Goal: Task Accomplishment & Management: Manage account settings

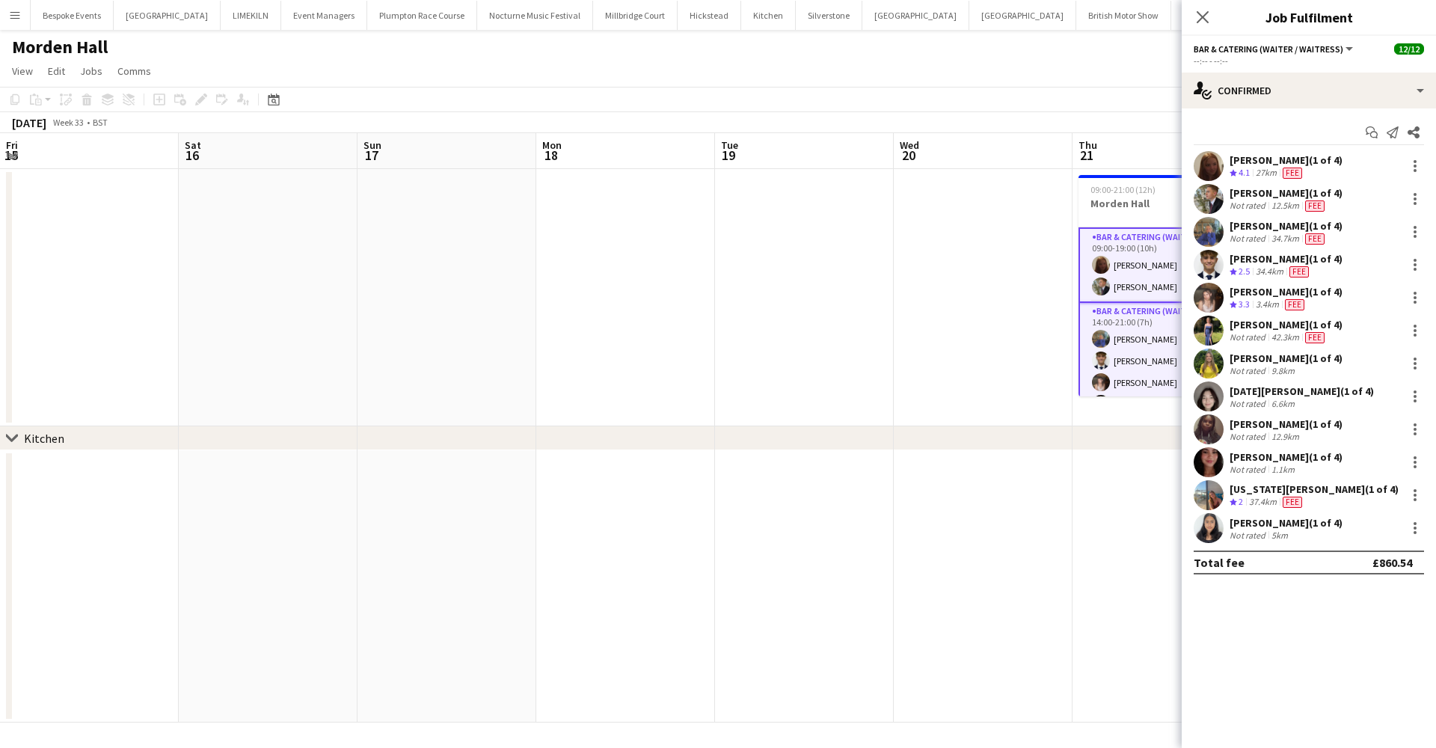
scroll to position [214, 0]
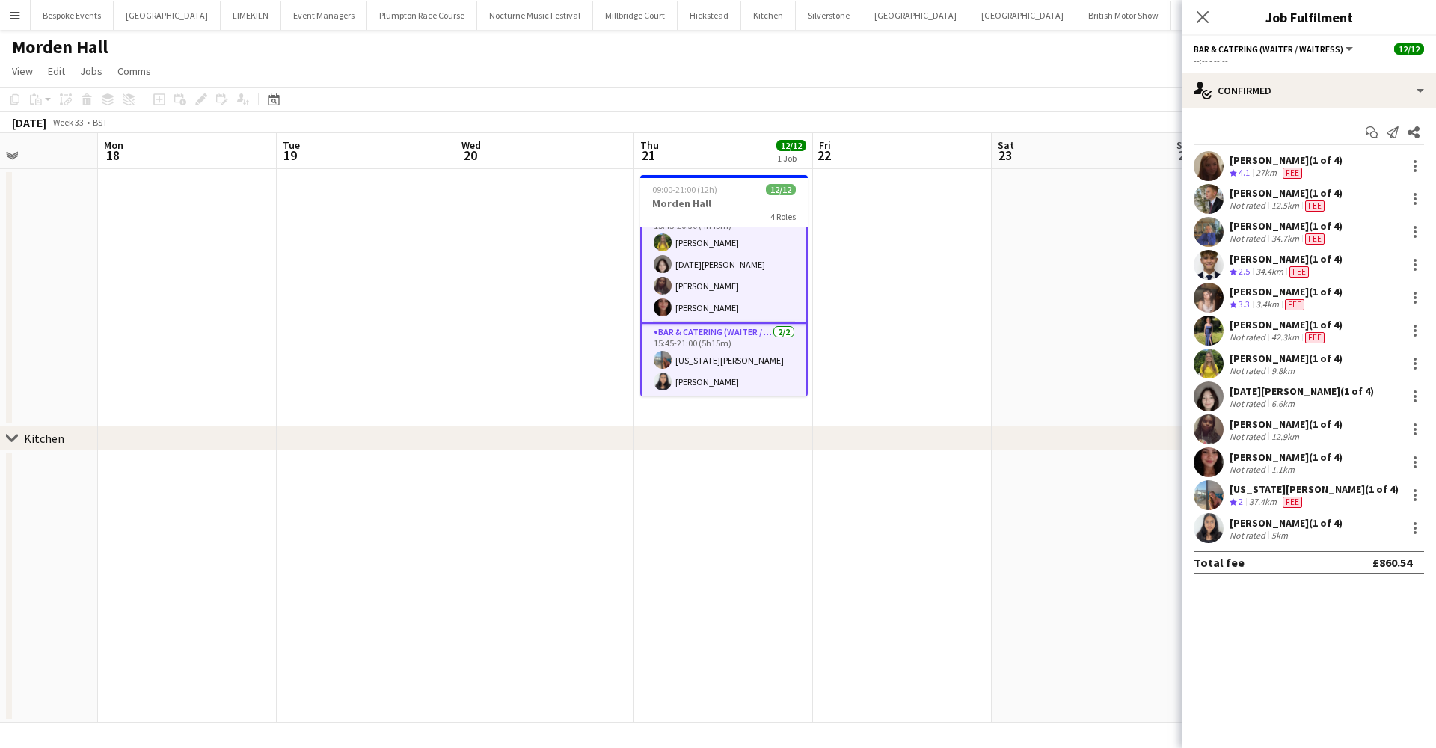
click at [1009, 56] on div "Morden Hall" at bounding box center [718, 44] width 1436 height 28
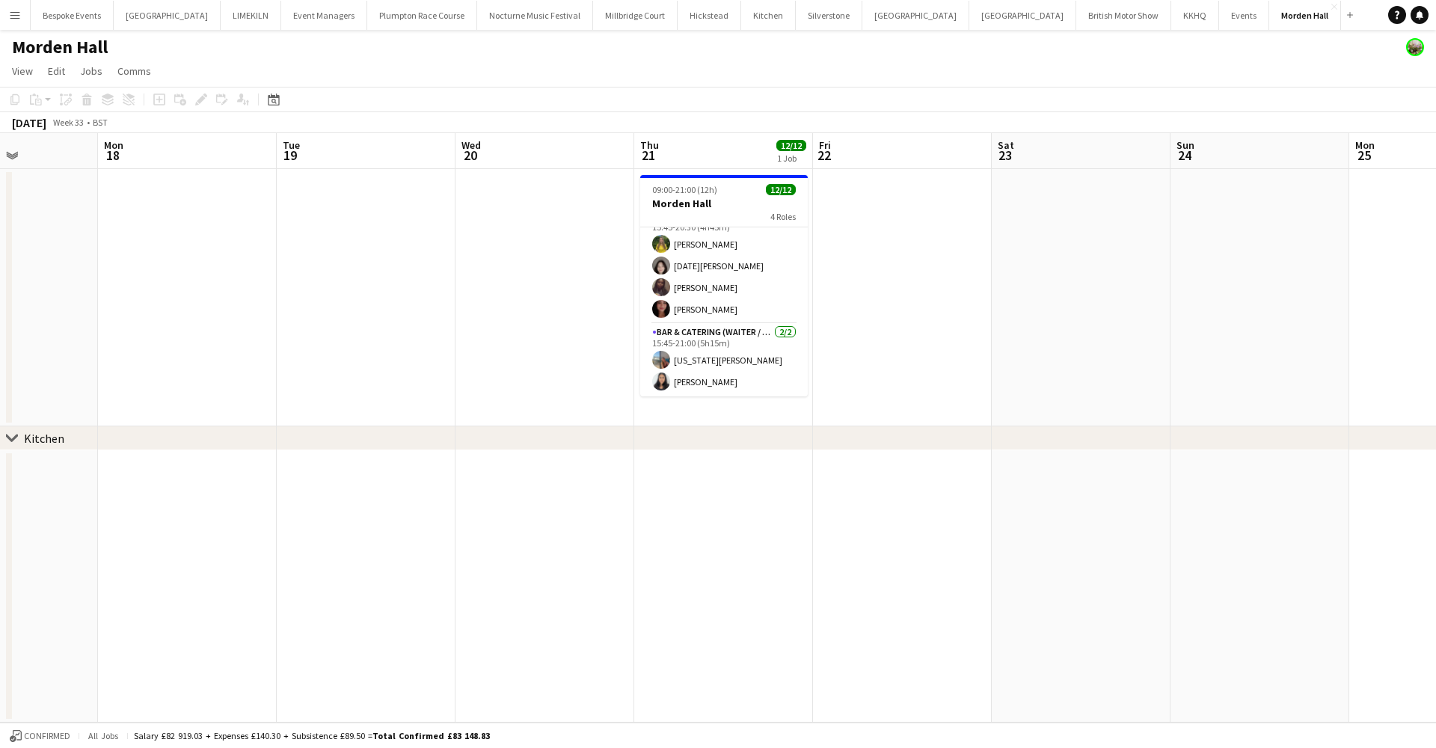
scroll to position [208, 0]
click at [627, 19] on button "[GEOGRAPHIC_DATA]" at bounding box center [635, 15] width 85 height 29
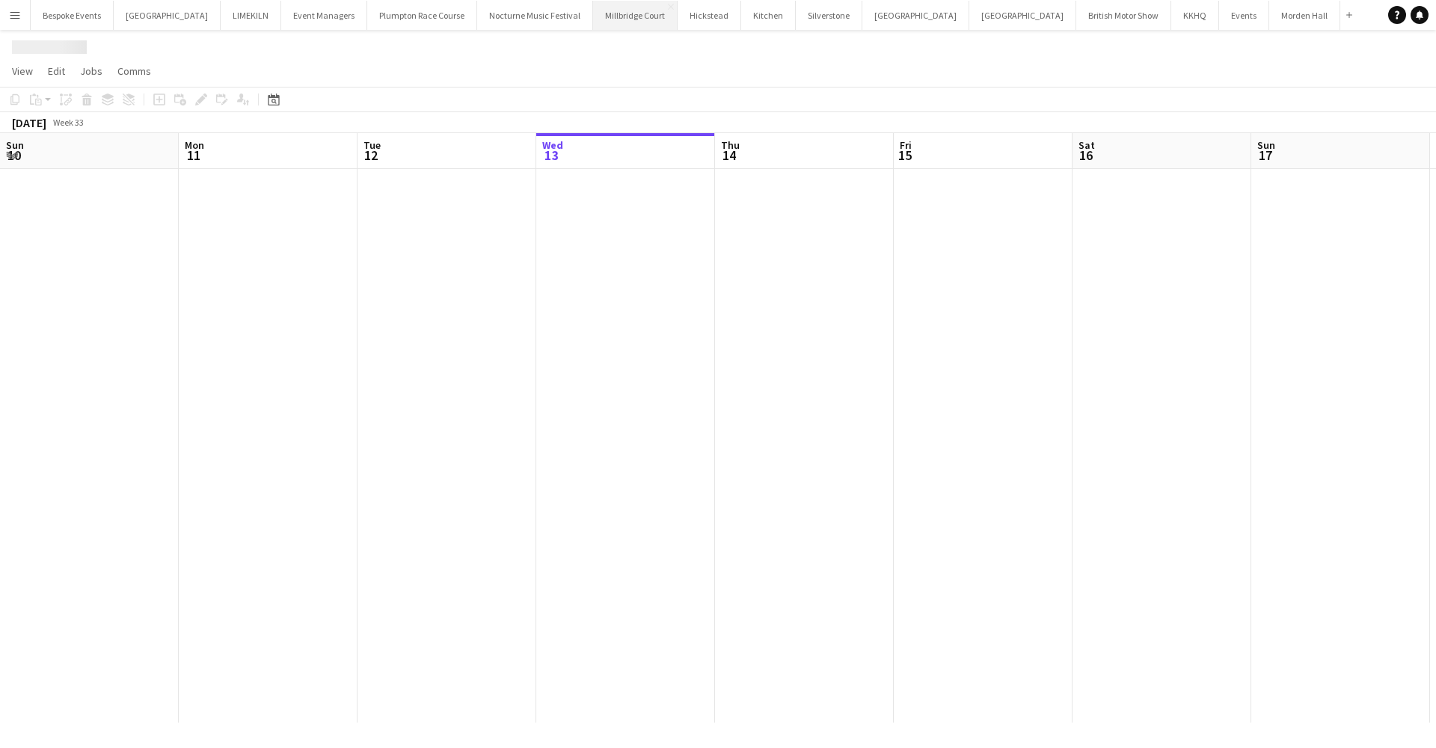
scroll to position [0, 358]
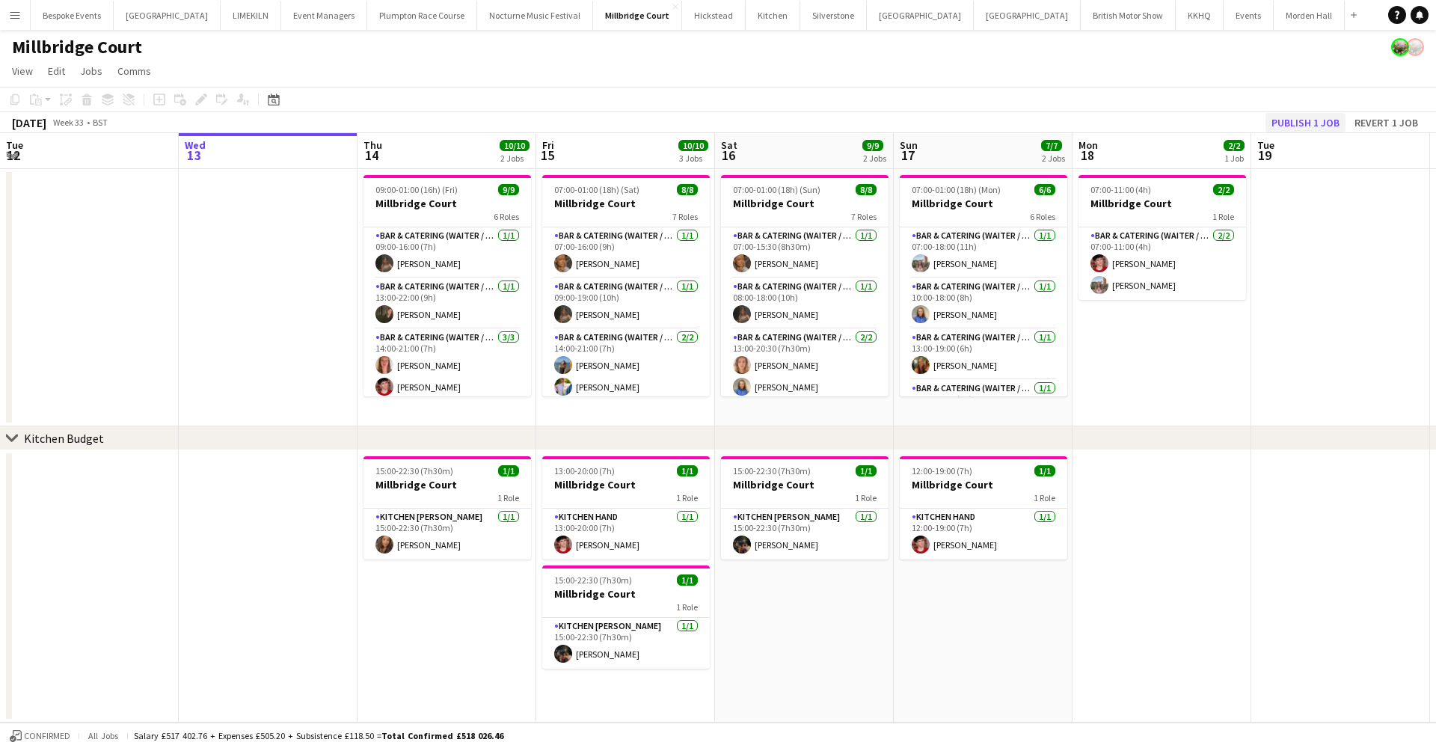
click at [1298, 129] on button "Publish 1 job" at bounding box center [1306, 122] width 80 height 19
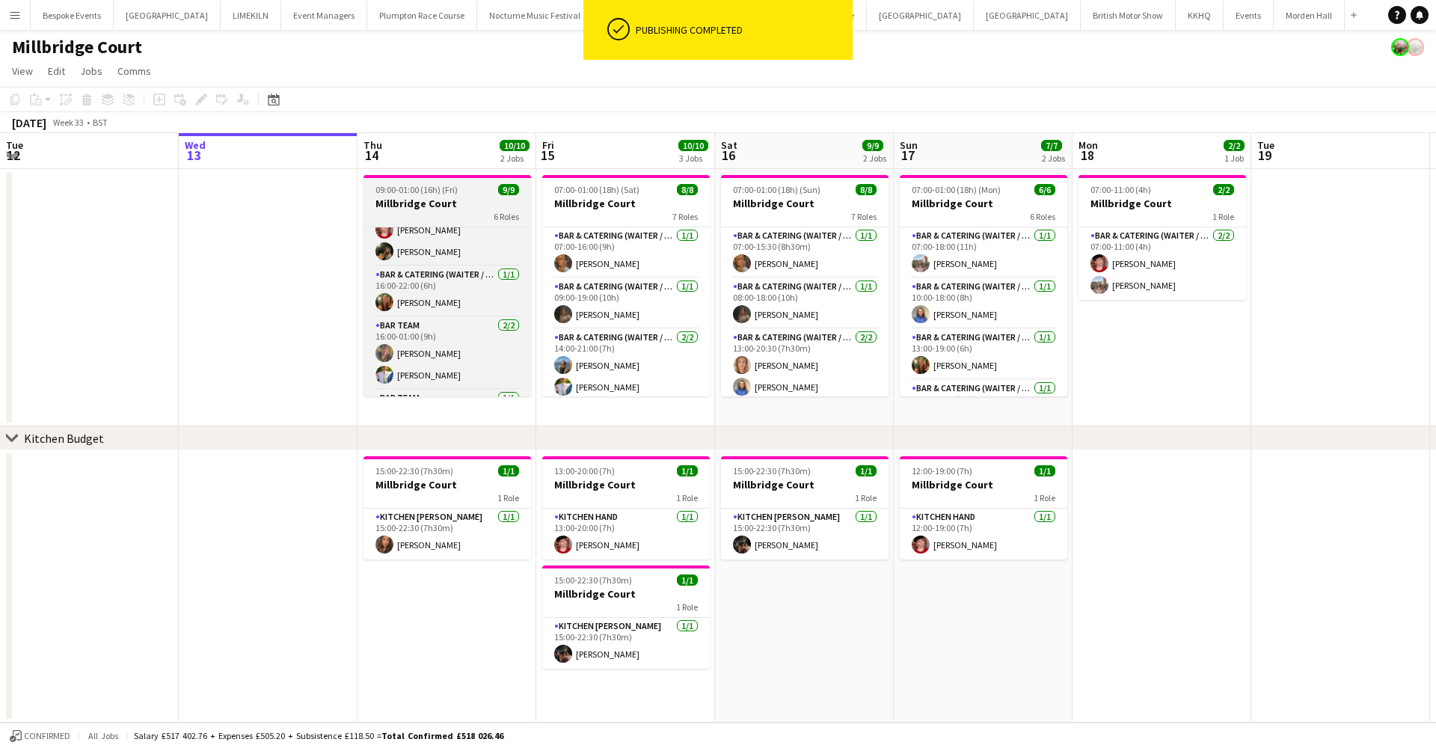
scroll to position [201, 0]
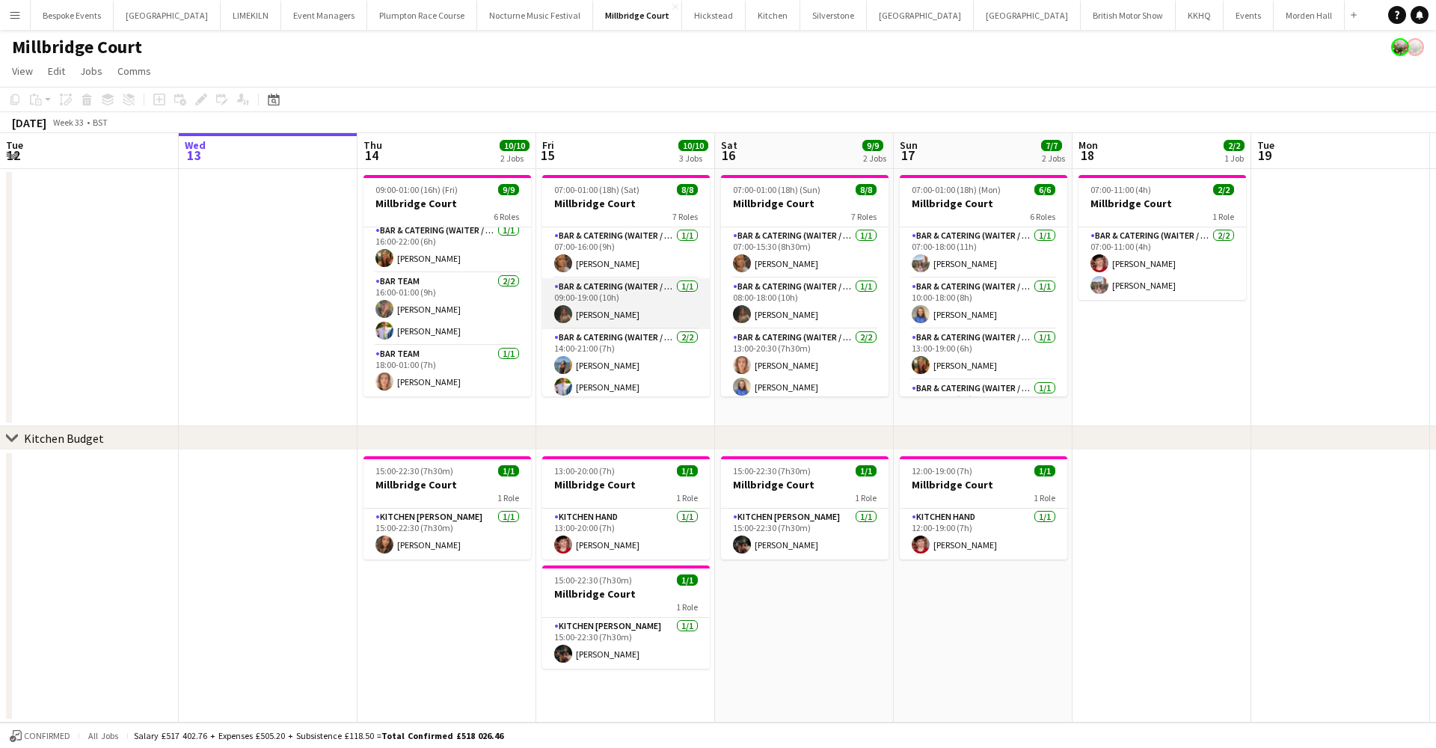
click at [548, 325] on app-card-role "Bar & Catering (Waiter / waitress) [DATE] 09:00-19:00 (10h) [PERSON_NAME]" at bounding box center [626, 303] width 168 height 51
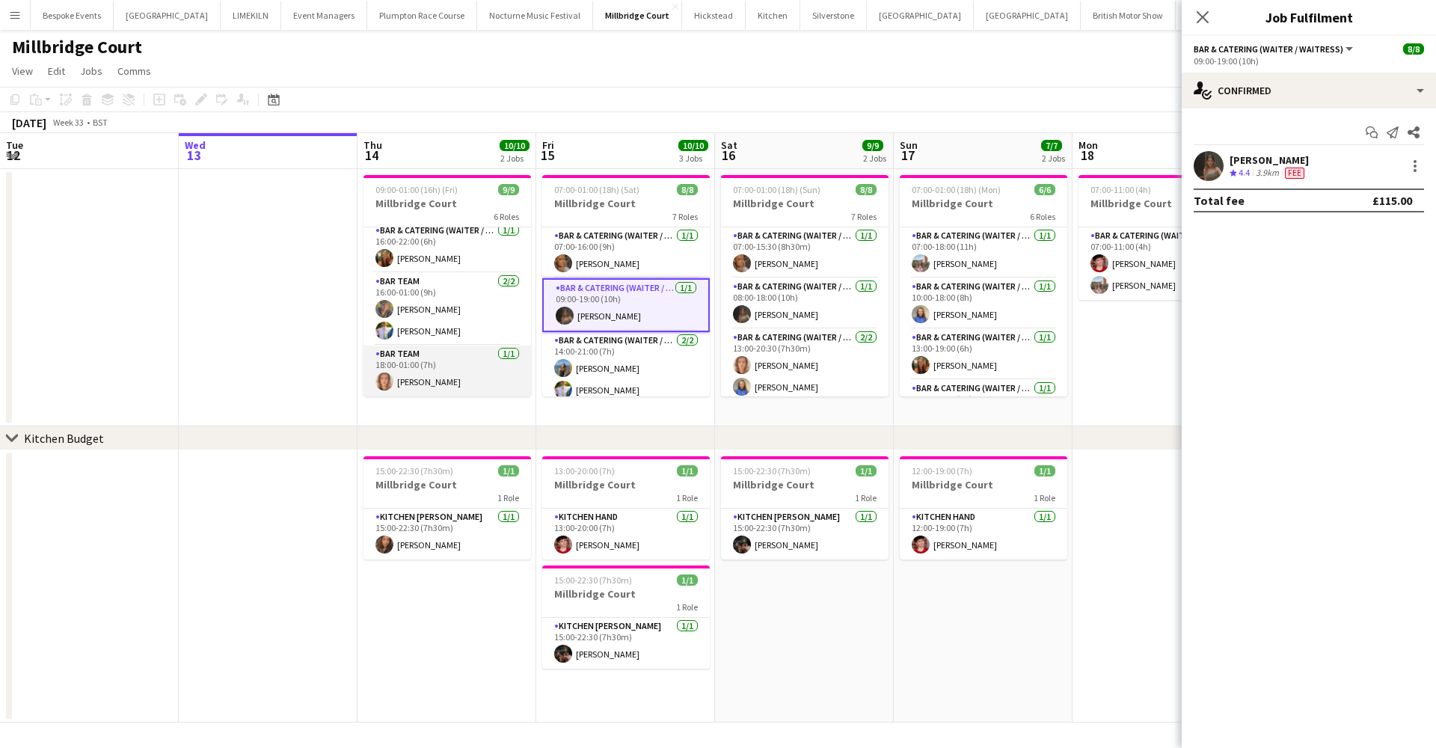
click at [427, 368] on app-card-role "Bar Team [DATE] 18:00-01:00 (7h) [PERSON_NAME]" at bounding box center [448, 371] width 168 height 51
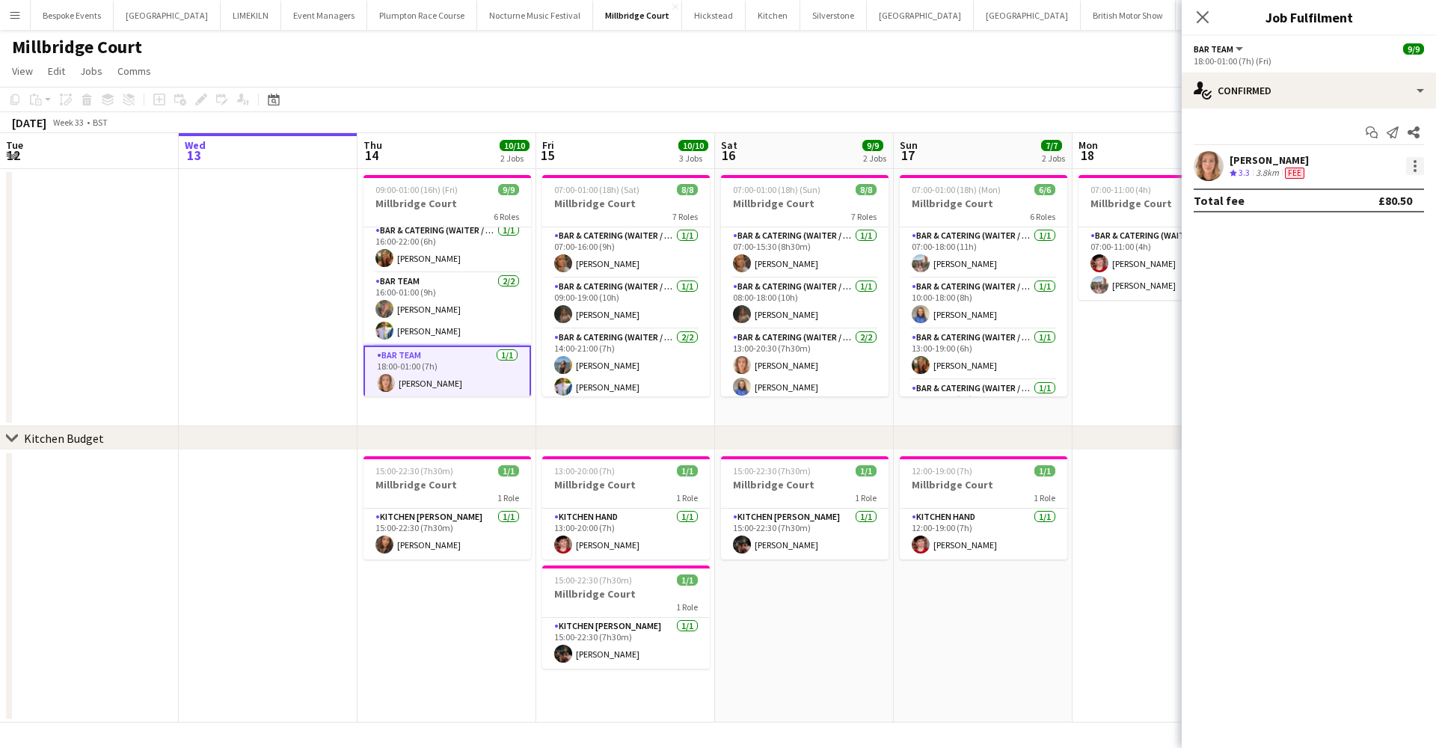
click at [1412, 172] on div at bounding box center [1415, 166] width 18 height 18
click at [1368, 241] on button "Switch crew" at bounding box center [1366, 230] width 117 height 36
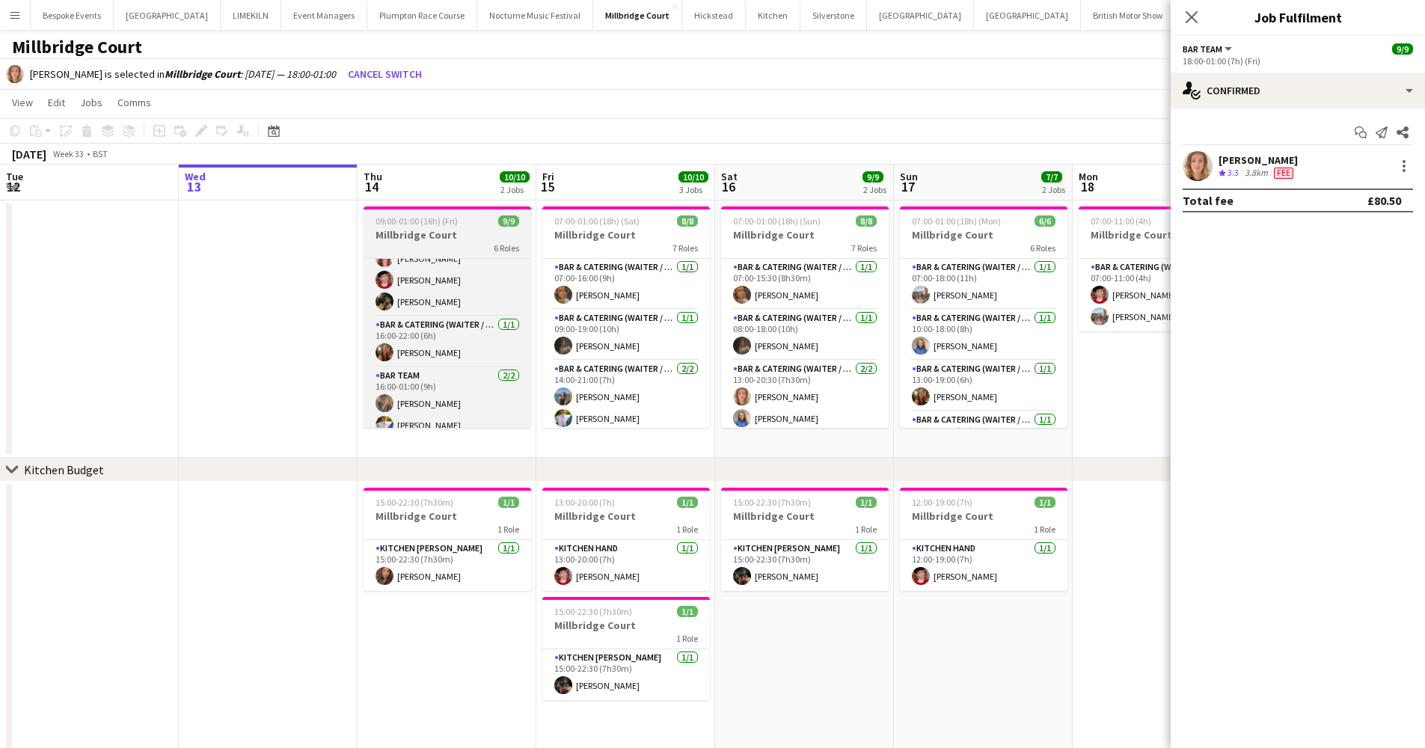
scroll to position [180, 0]
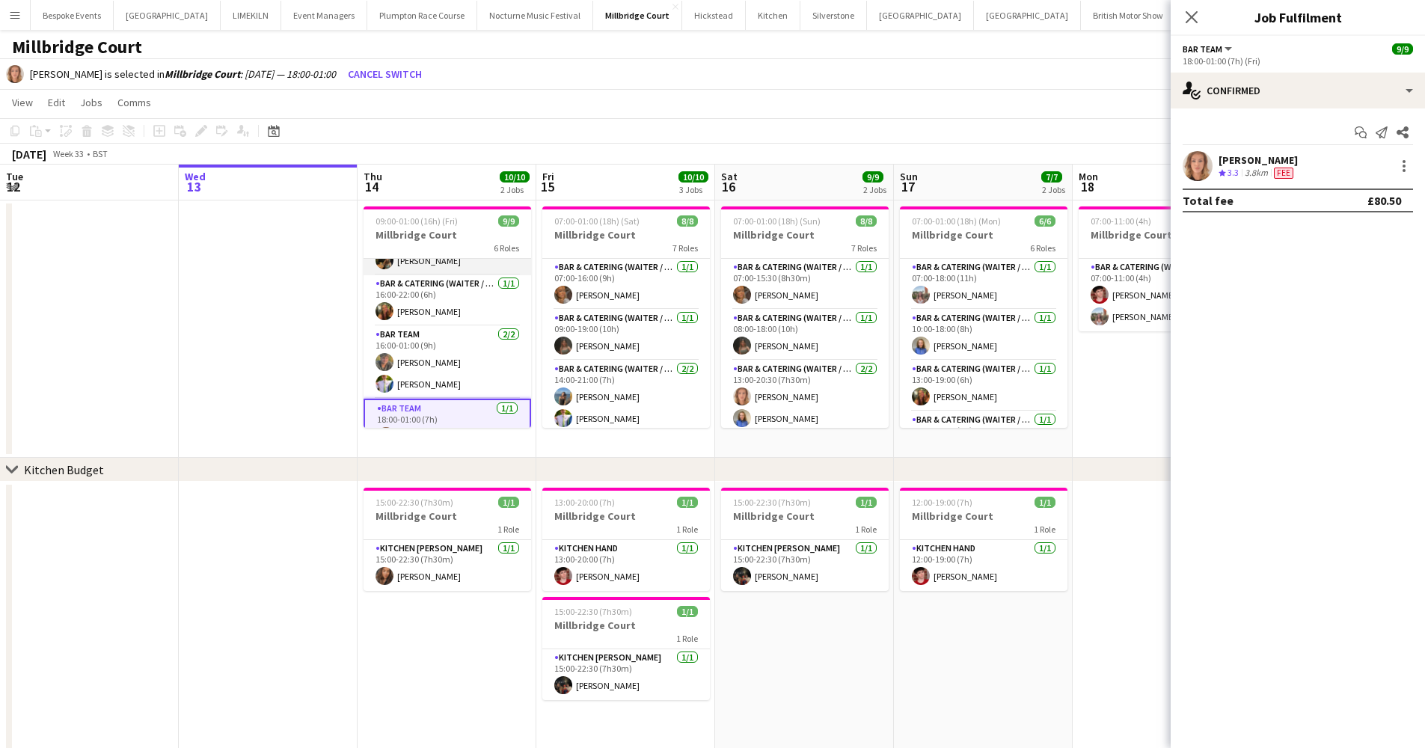
click at [411, 263] on app-card-role "Bar & Catering (Waiter / waitress) [DATE] 14:00-21:00 (7h) [PERSON_NAME] [PERSO…" at bounding box center [448, 228] width 168 height 94
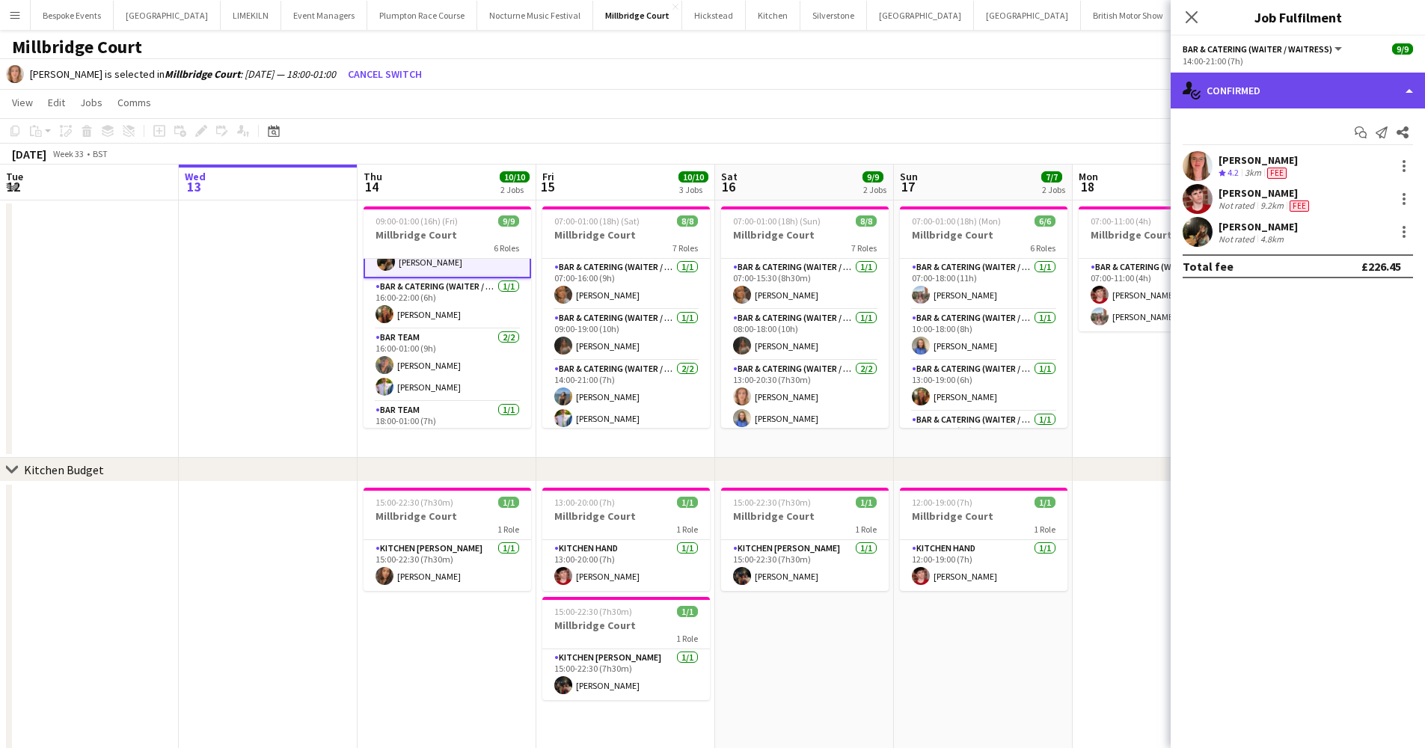
click at [1273, 85] on div "single-neutral-actions-check-2 Confirmed" at bounding box center [1298, 91] width 254 height 36
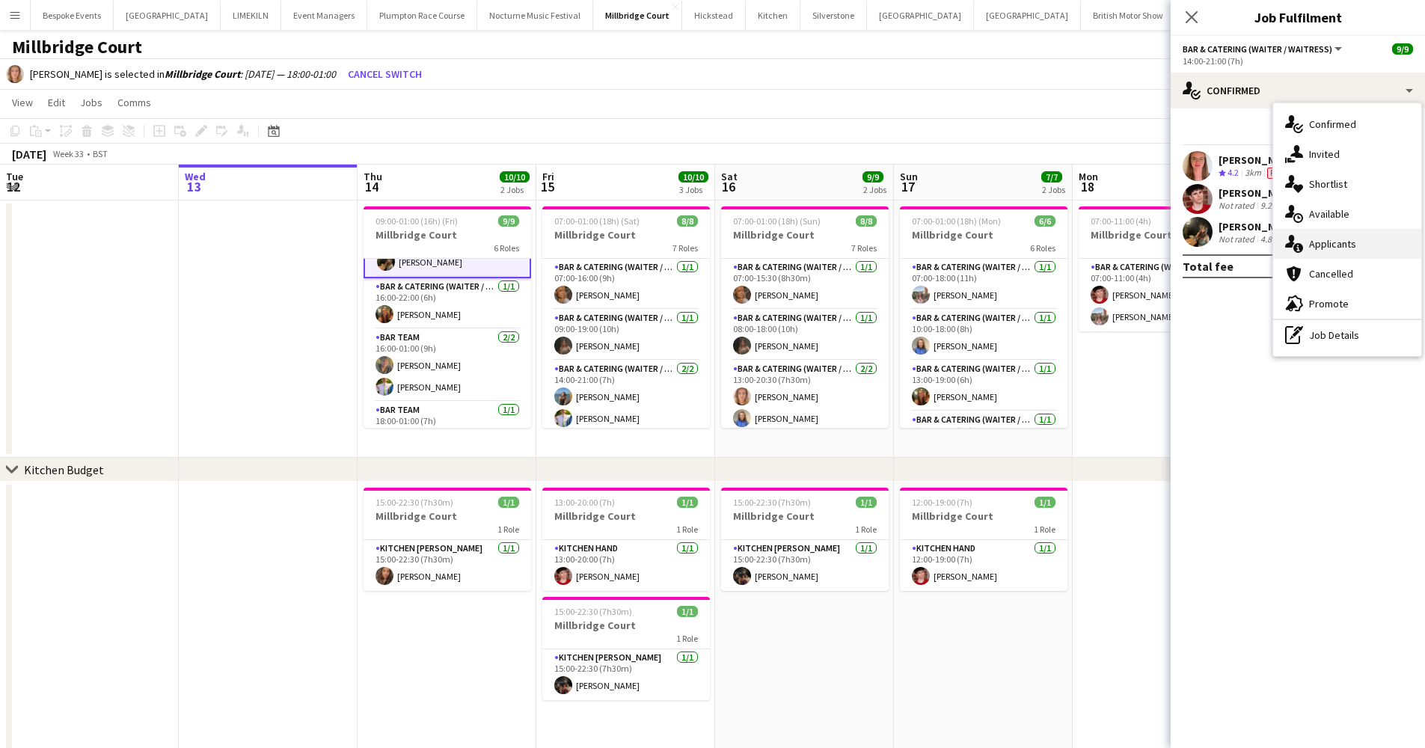
click at [1364, 255] on div "single-neutral-actions-information Applicants" at bounding box center [1347, 244] width 148 height 30
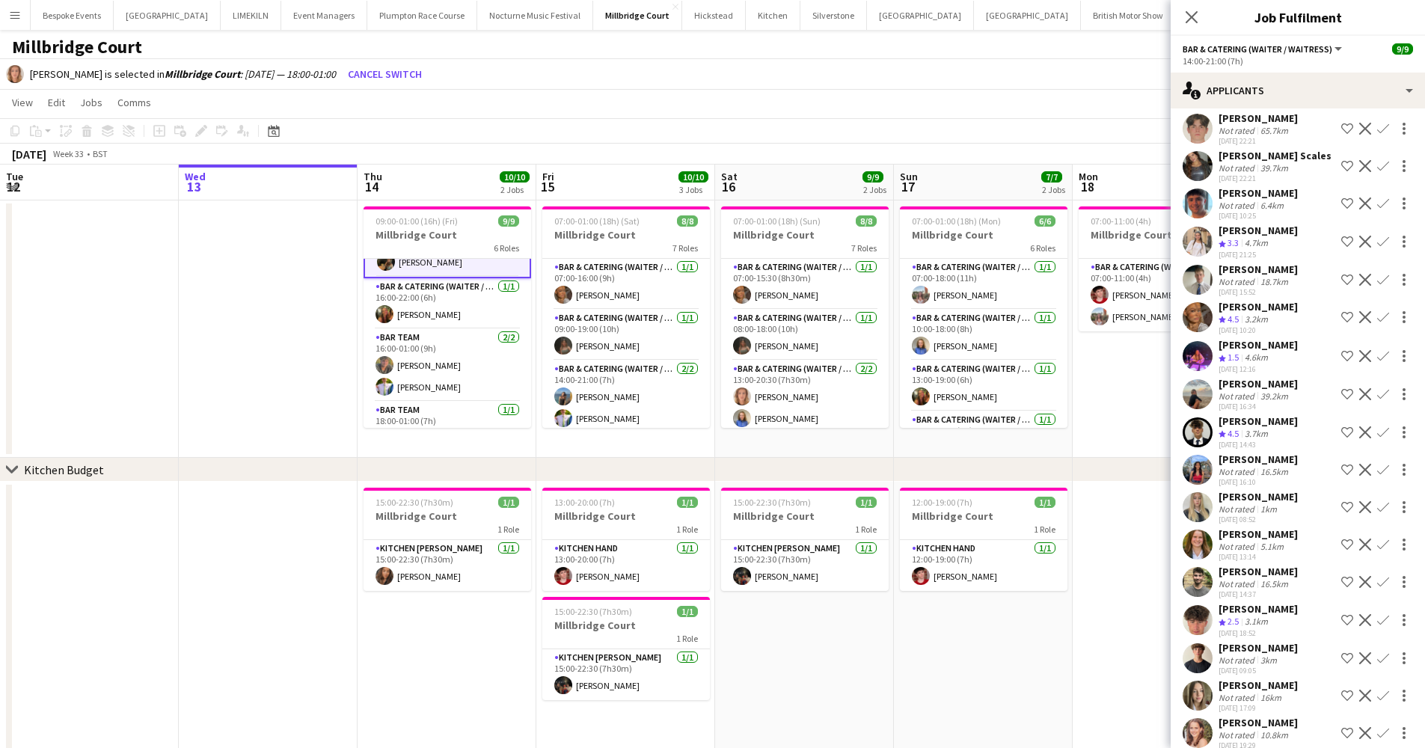
scroll to position [312, 0]
